Goal: Task Accomplishment & Management: Manage account settings

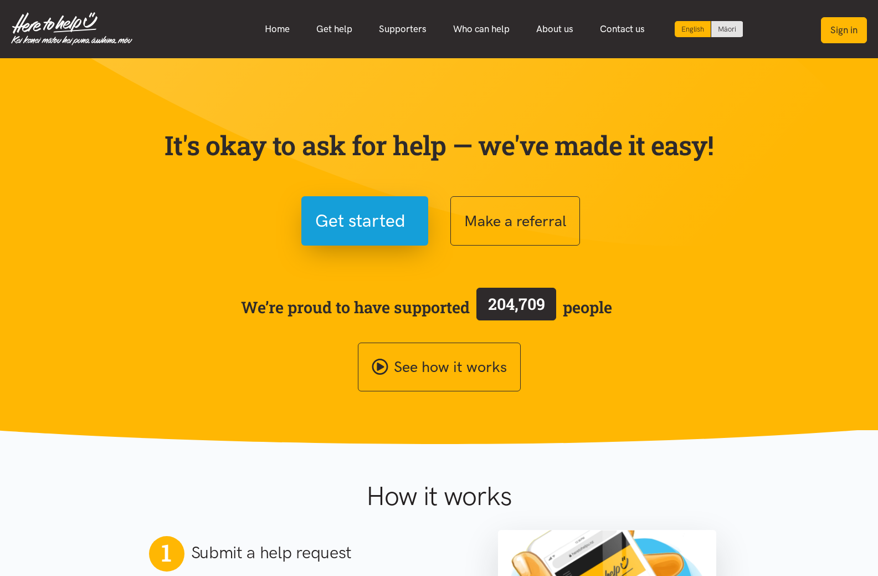
click at [832, 27] on button "Sign in" at bounding box center [844, 30] width 46 height 26
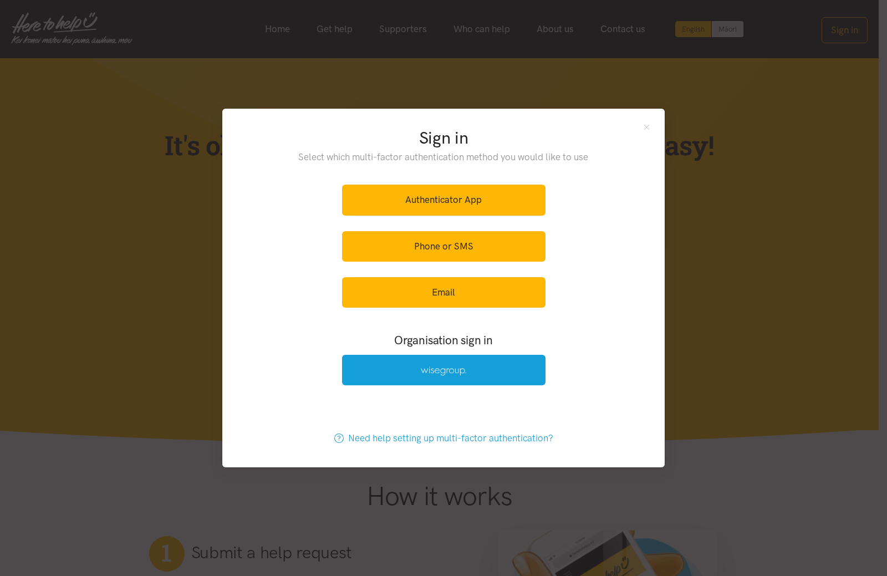
click at [436, 309] on div "Authenticator App Phone or SMS Email" at bounding box center [443, 246] width 203 height 136
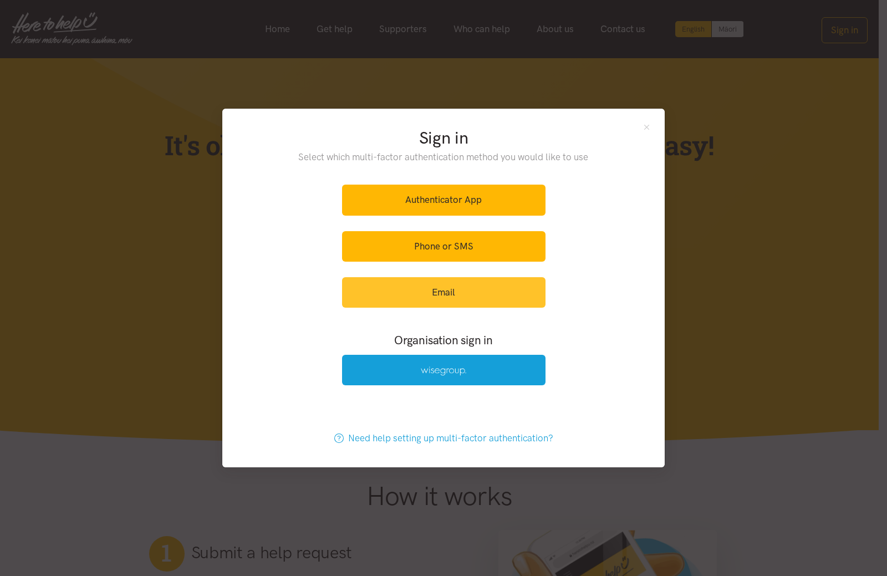
click at [430, 296] on link "Email" at bounding box center [443, 292] width 203 height 30
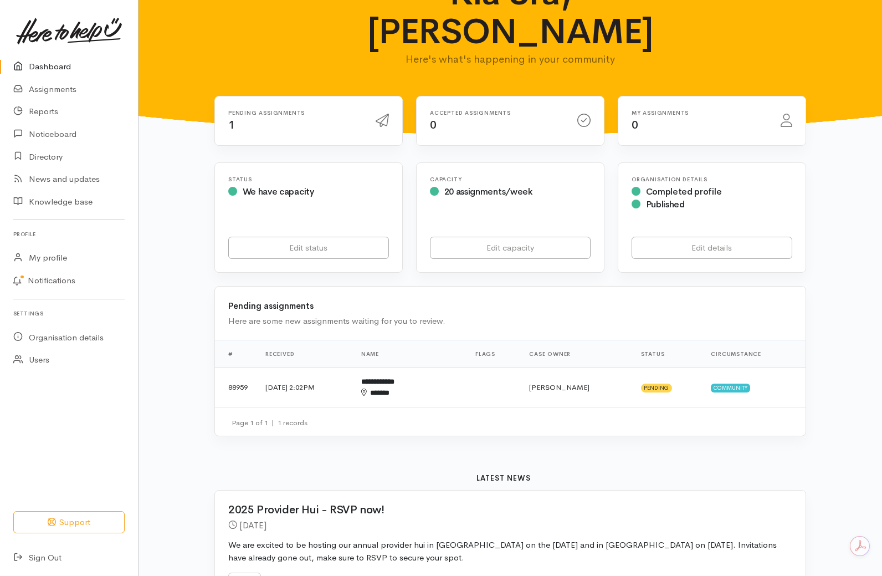
scroll to position [111, 0]
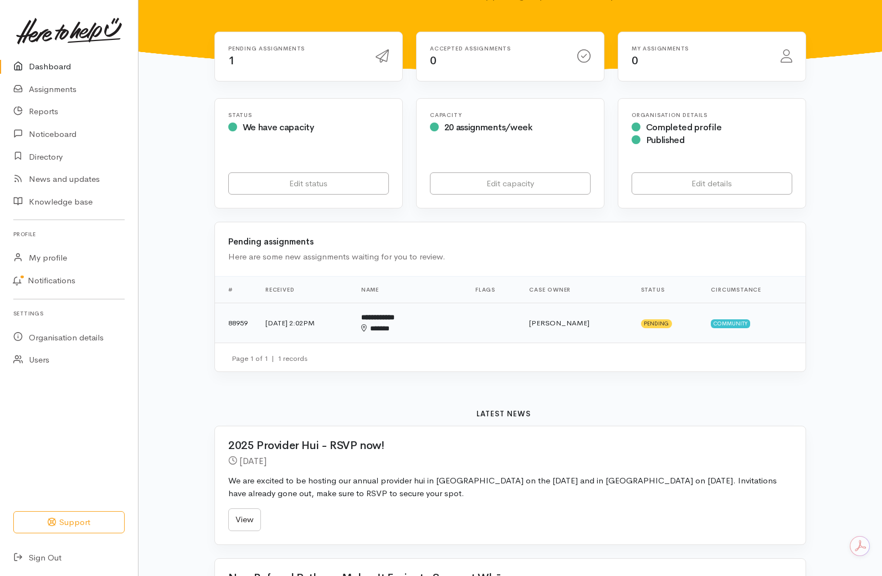
click at [523, 303] on tr "**********" at bounding box center [510, 323] width 591 height 40
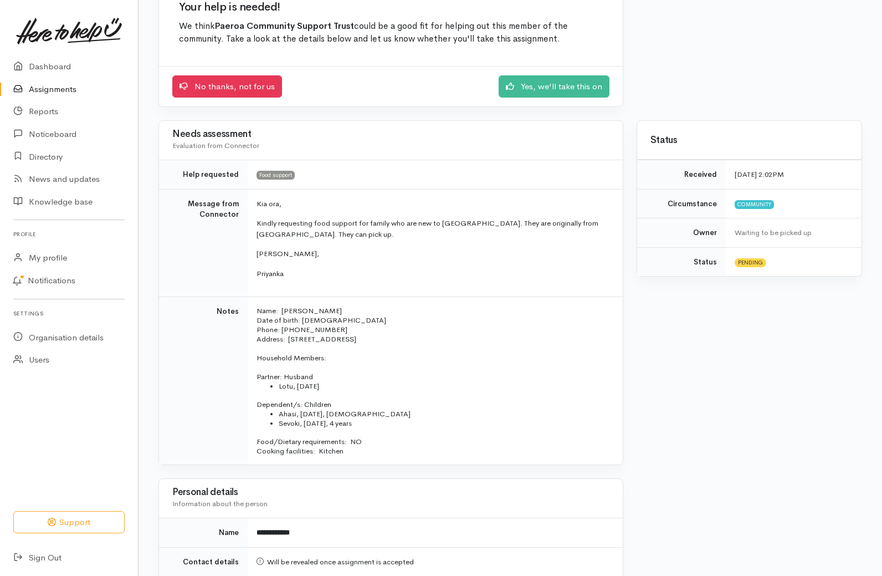
scroll to position [111, 0]
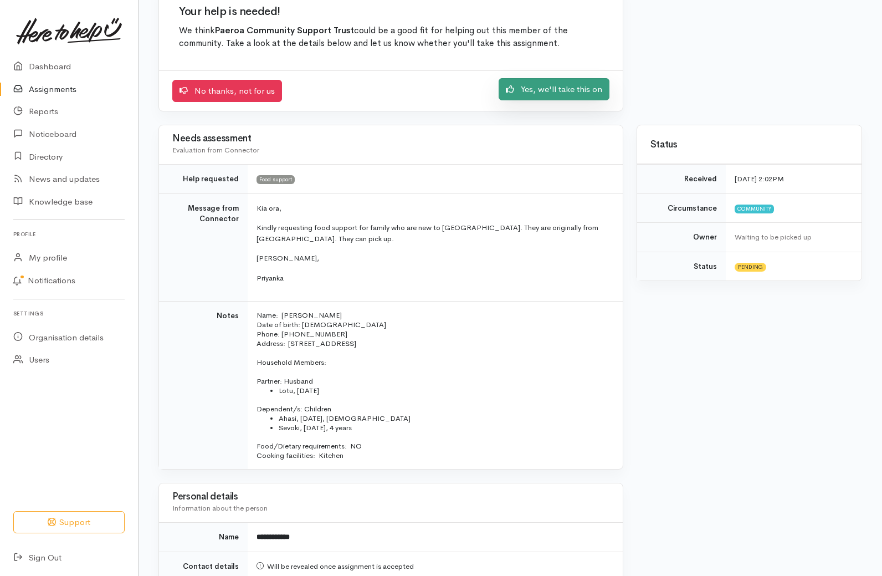
click at [570, 100] on link "Yes, we'll take this on" at bounding box center [554, 89] width 111 height 23
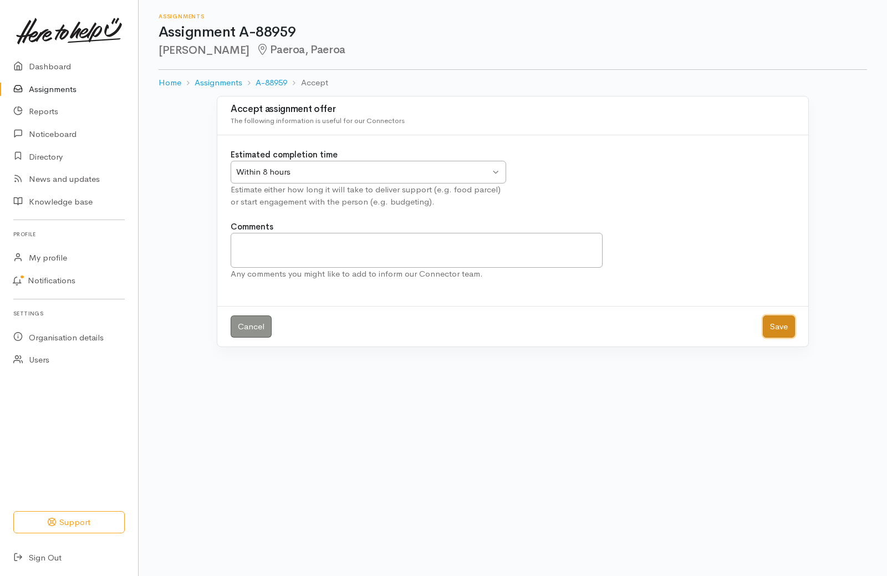
click at [790, 334] on button "Save" at bounding box center [779, 326] width 32 height 23
